Goal: Contribute content: Contribute content

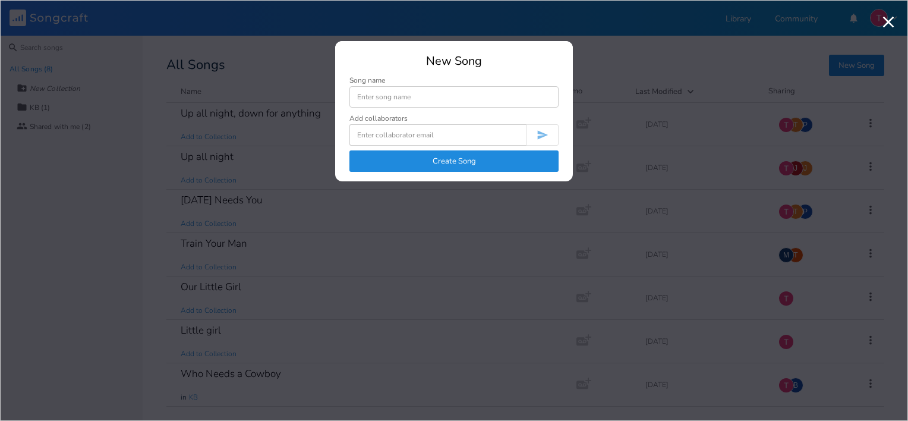
click at [453, 101] on input at bounding box center [453, 96] width 209 height 21
type input "I'd rather push a broom"
click at [456, 154] on button "Create Song" at bounding box center [453, 160] width 209 height 21
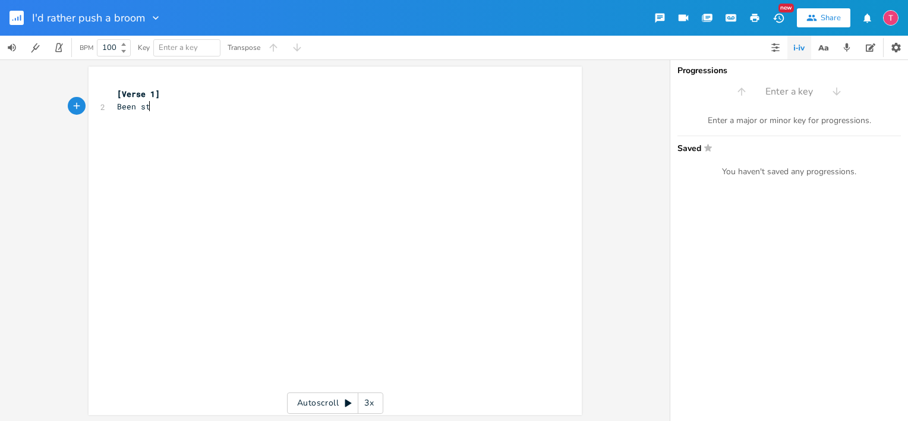
type textarea "Been stari"
type textarea "ing at this c"
type textarea "screen since 715."
type textarea "Trying to count the dya"
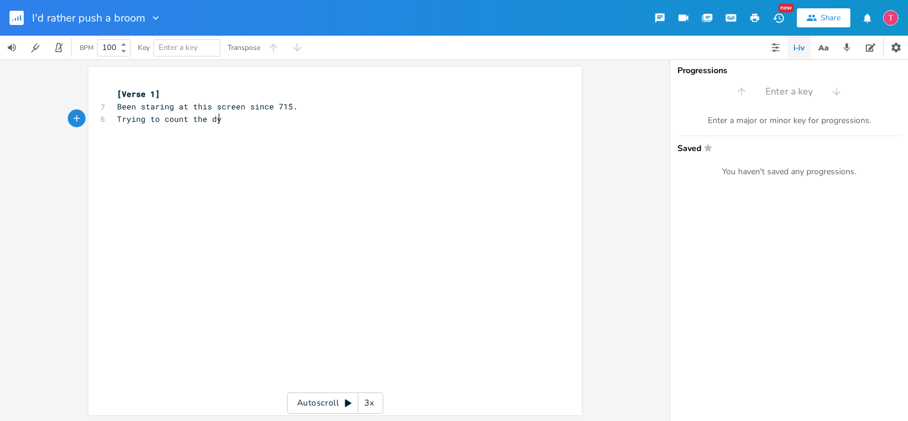
scroll to position [0, 81]
type textarea "mintues"
type textarea "utes"
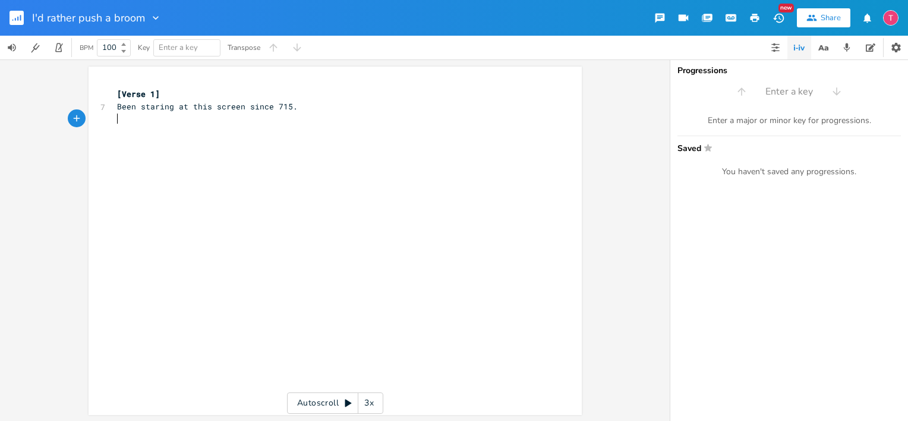
type textarea "r"
type textarea "Praying the minutes go by"
